Goal: Complete application form

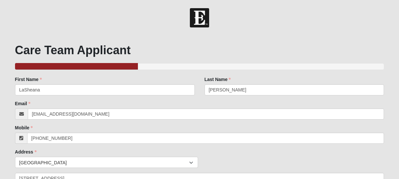
select select "True"
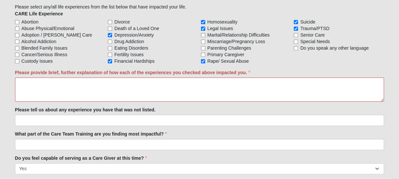
scroll to position [639, 0]
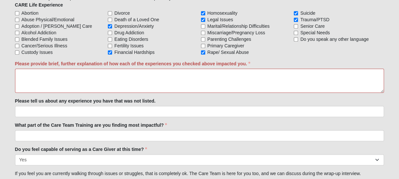
click at [131, 82] on textarea "Please provide brief, further explanation of how each of the experiences you ch…" at bounding box center [200, 81] width 370 height 24
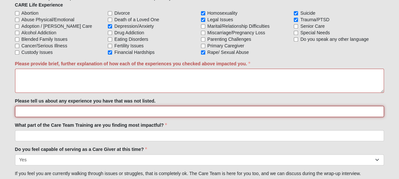
click at [119, 107] on input "Please tell us about any experience you have that was not listed." at bounding box center [200, 111] width 370 height 11
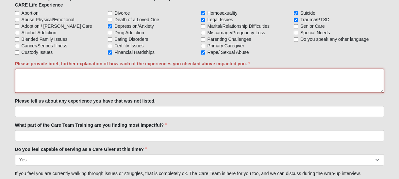
click at [124, 81] on textarea "Please provide brief, further explanation of how each of the experiences you ch…" at bounding box center [200, 81] width 370 height 24
click at [154, 77] on textarea "Please provide brief, further explanation of how each of the experiences you ch…" at bounding box center [200, 81] width 370 height 24
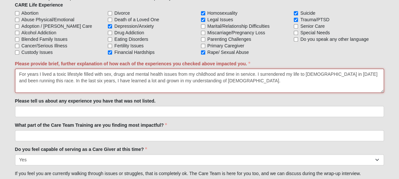
type textarea "For years I lived a toxic lifestyle filled with sex, drugs and mental health is…"
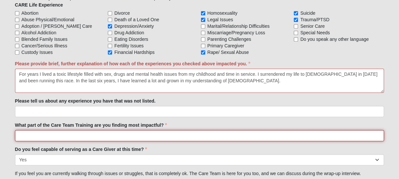
click at [107, 134] on input "What part of the Care Team Training are you finding most impactful?" at bounding box center [200, 135] width 370 height 11
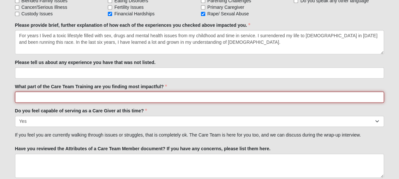
scroll to position [672, 0]
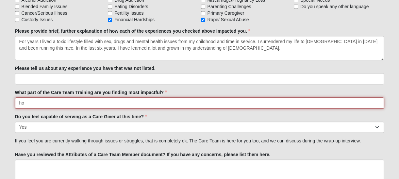
type input "h"
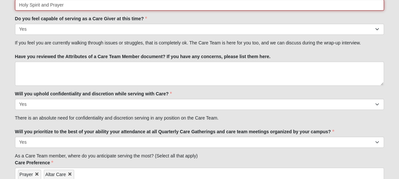
scroll to position [836, 0]
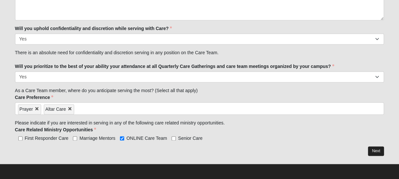
type input "Holy Spirit and Prayer"
click at [371, 150] on link "Next" at bounding box center [376, 151] width 16 height 9
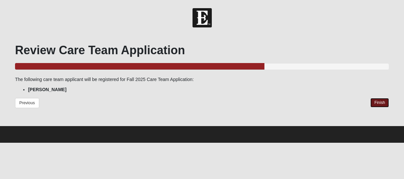
click at [379, 102] on link "Finish" at bounding box center [380, 102] width 19 height 9
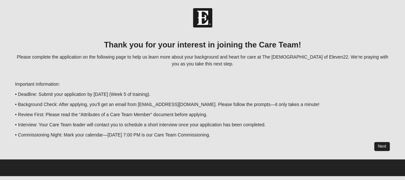
click at [382, 149] on link "Next" at bounding box center [382, 146] width 16 height 9
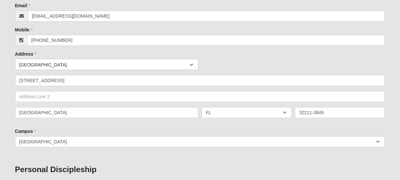
scroll to position [65, 0]
